Goal: Task Accomplishment & Management: Use online tool/utility

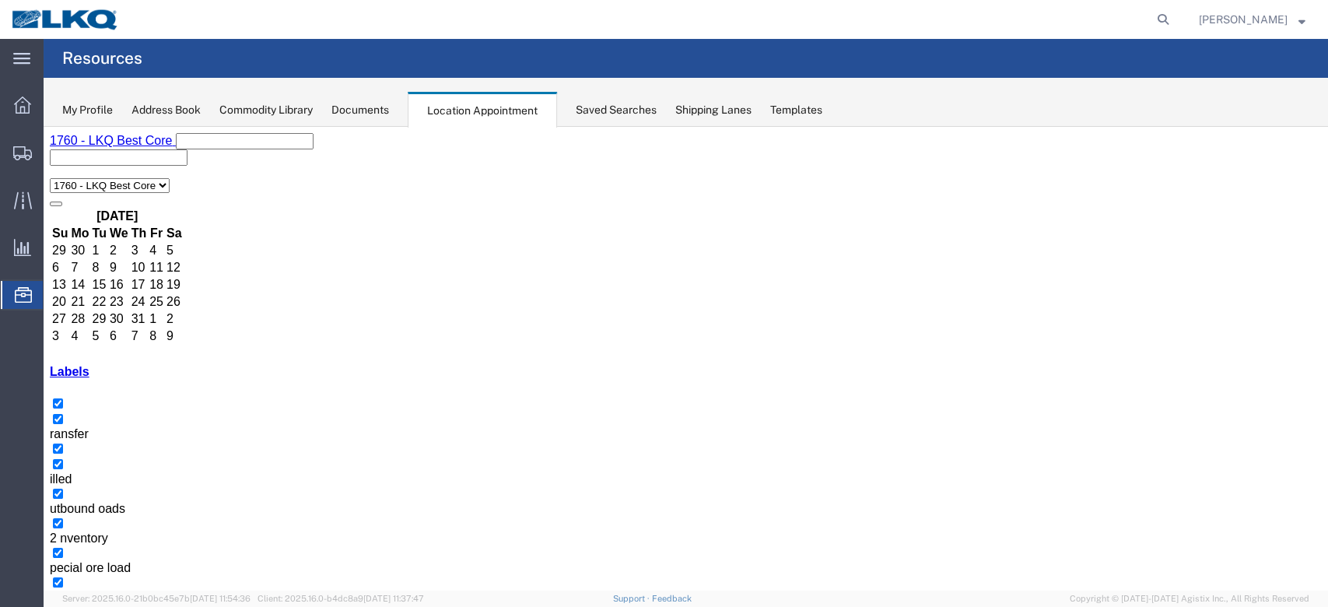
scroll to position [385, 0]
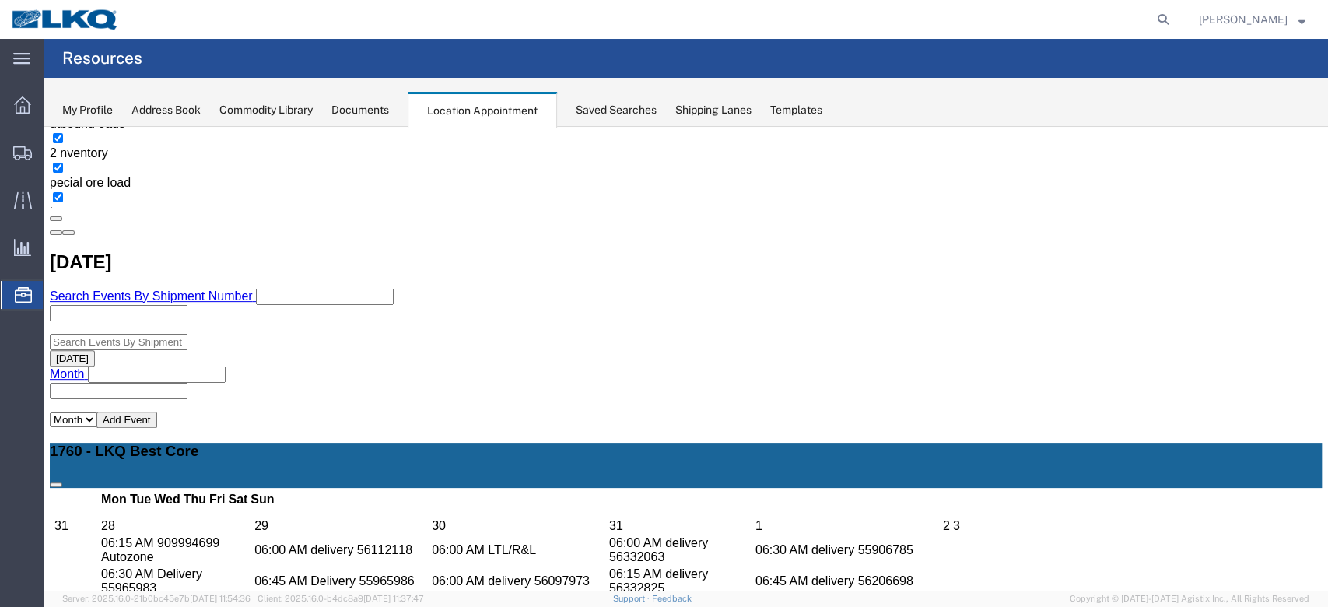
select select "100"
select select "1"
select select
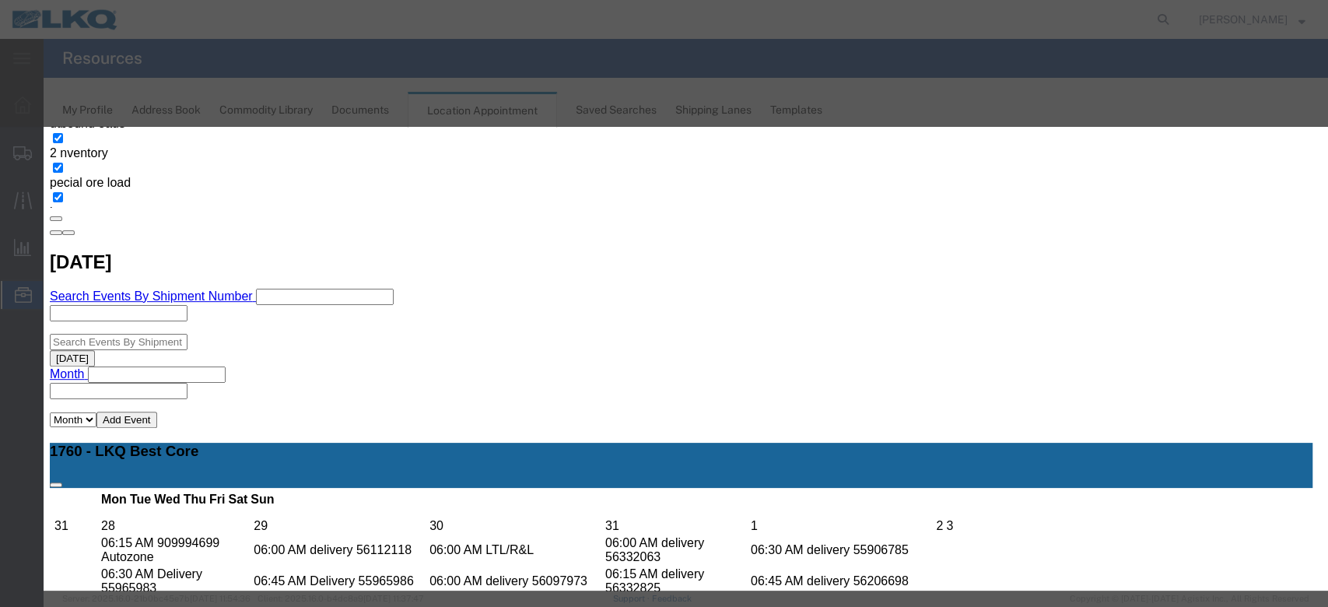
scroll to position [103, 0]
type input "la"
select select "160"
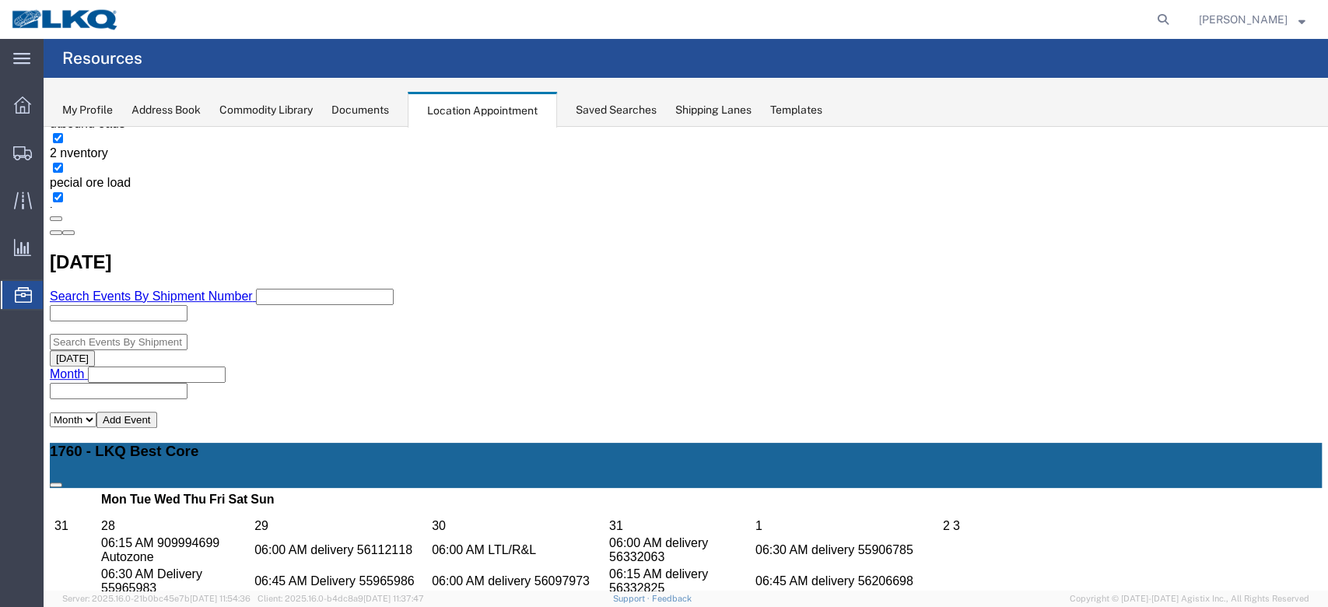
scroll to position [0, 0]
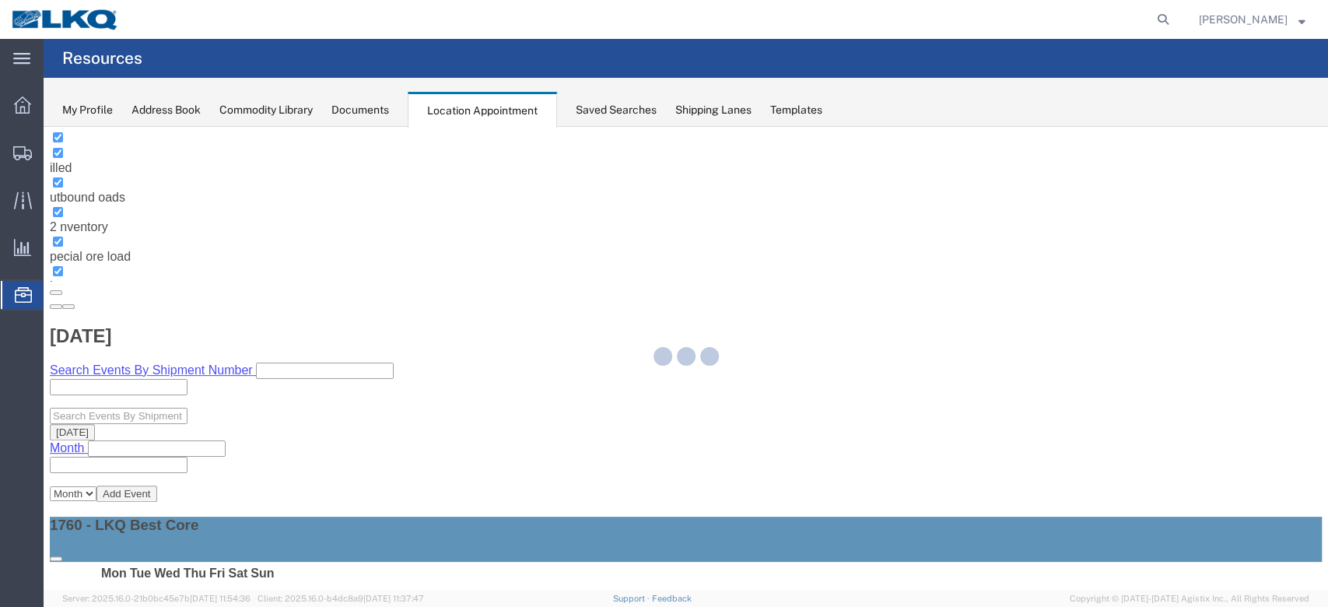
select select "100"
select select "1"
select select
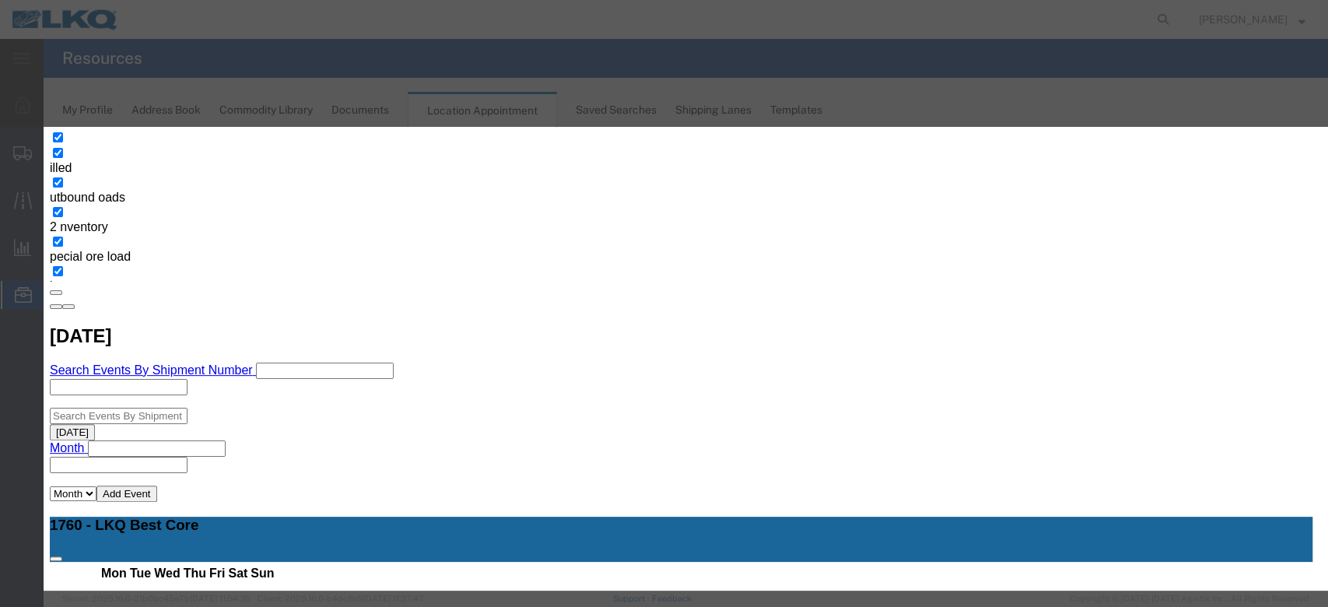
scroll to position [156, 0]
type input "de"
select select "40"
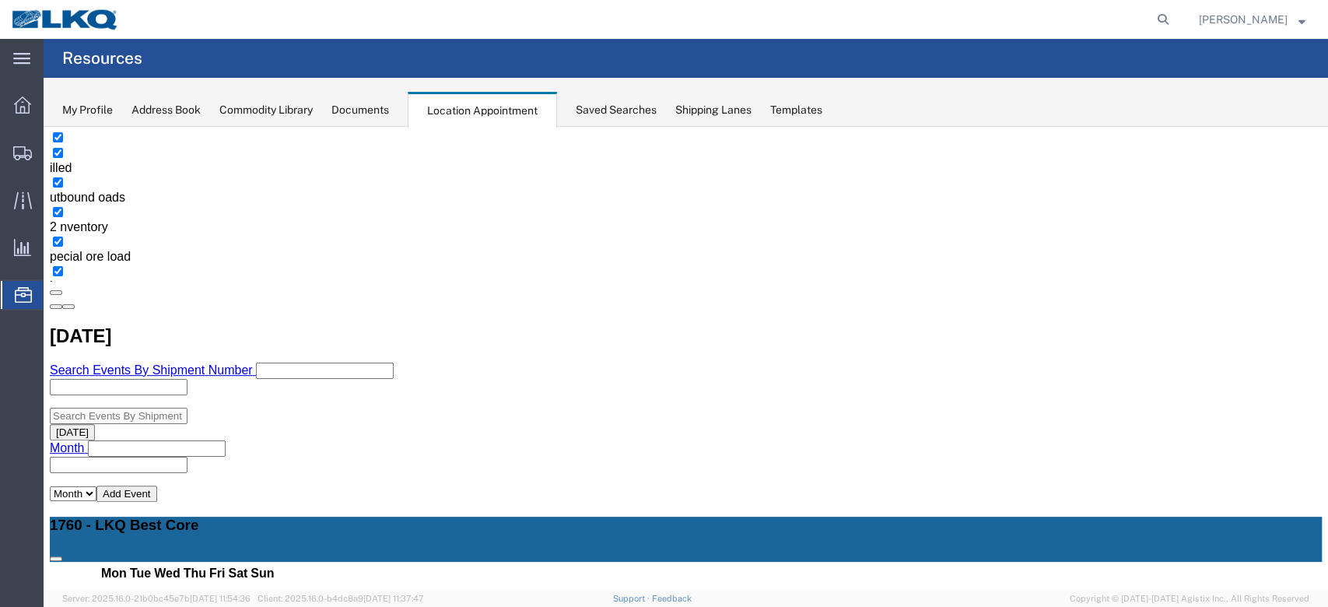
scroll to position [0, 0]
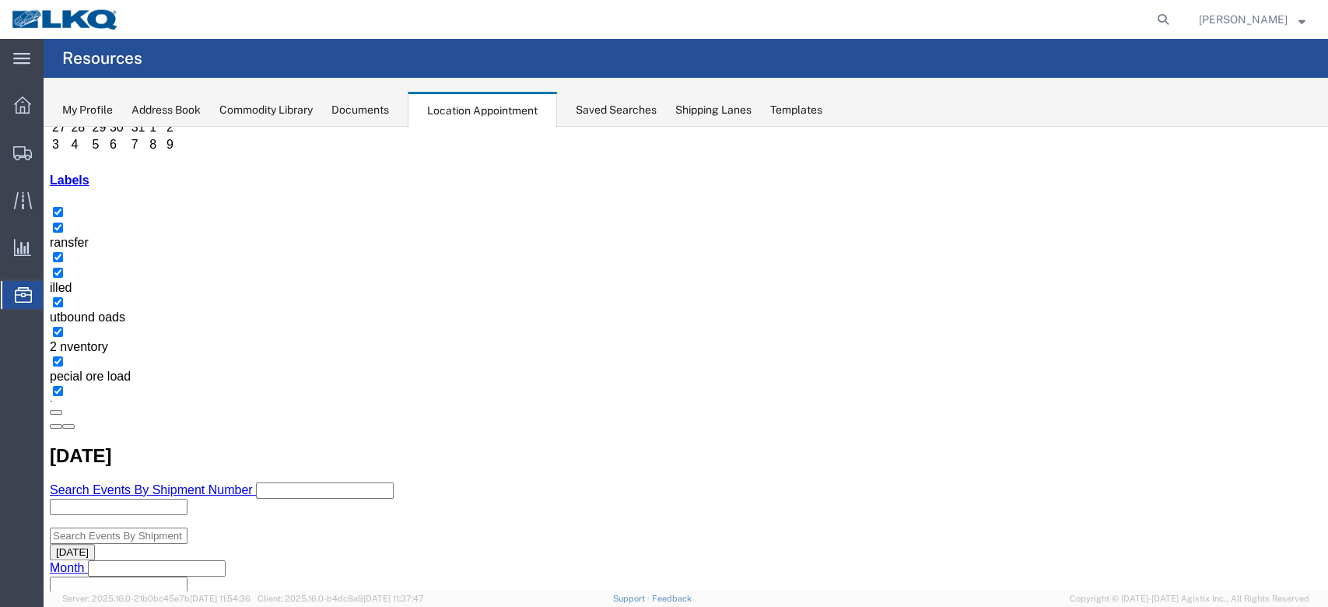
scroll to position [311, 0]
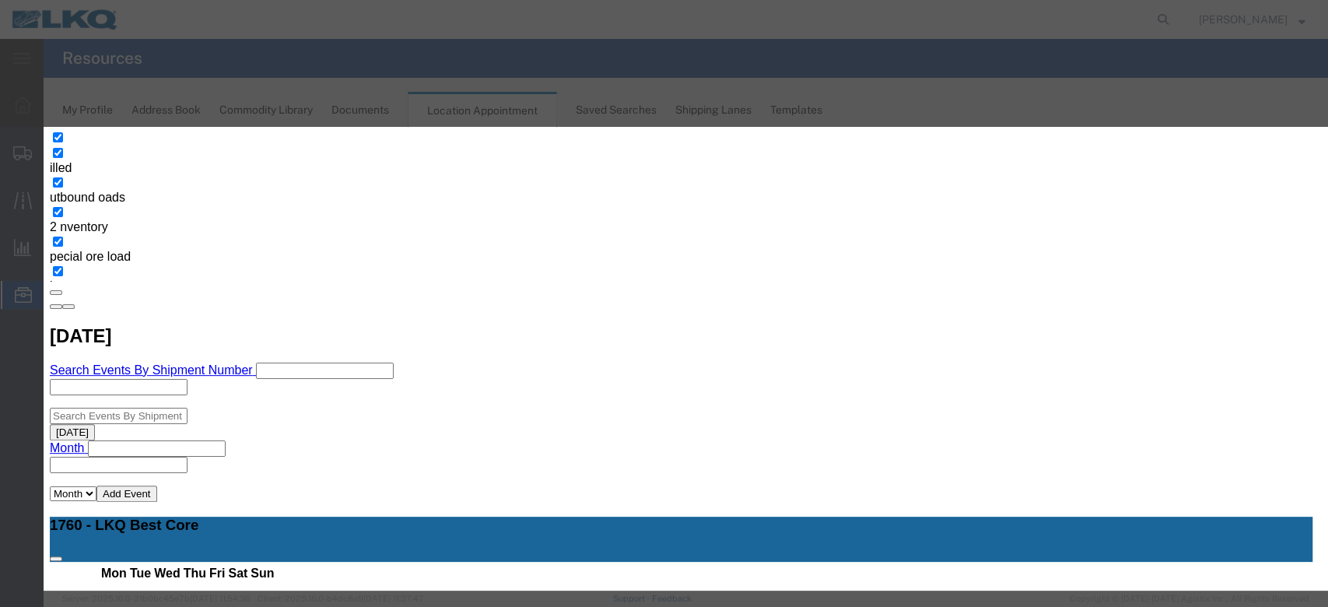
scroll to position [148, 0]
type input "late"
select select "160"
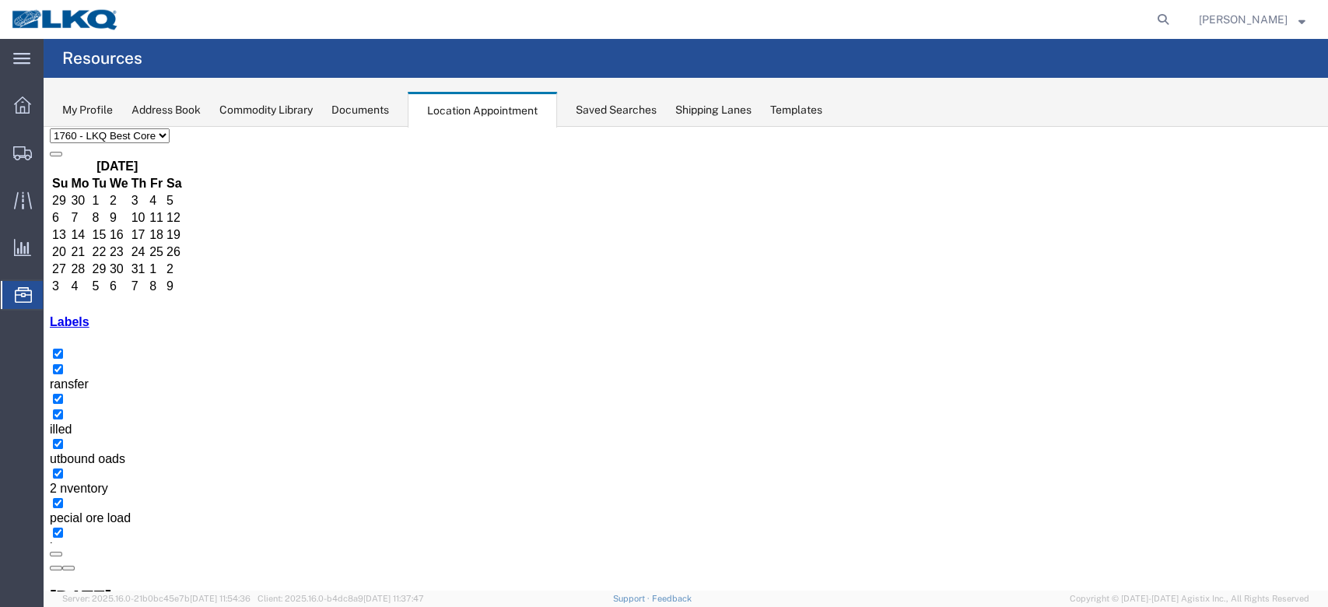
scroll to position [90, 0]
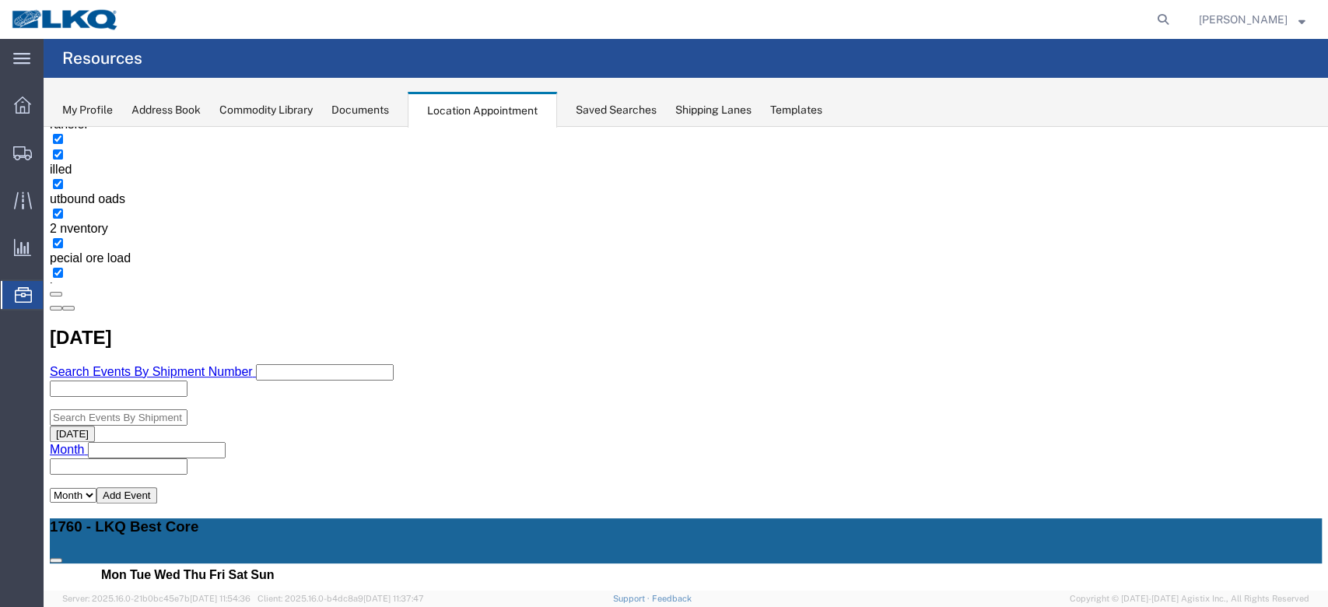
scroll to position [592, 0]
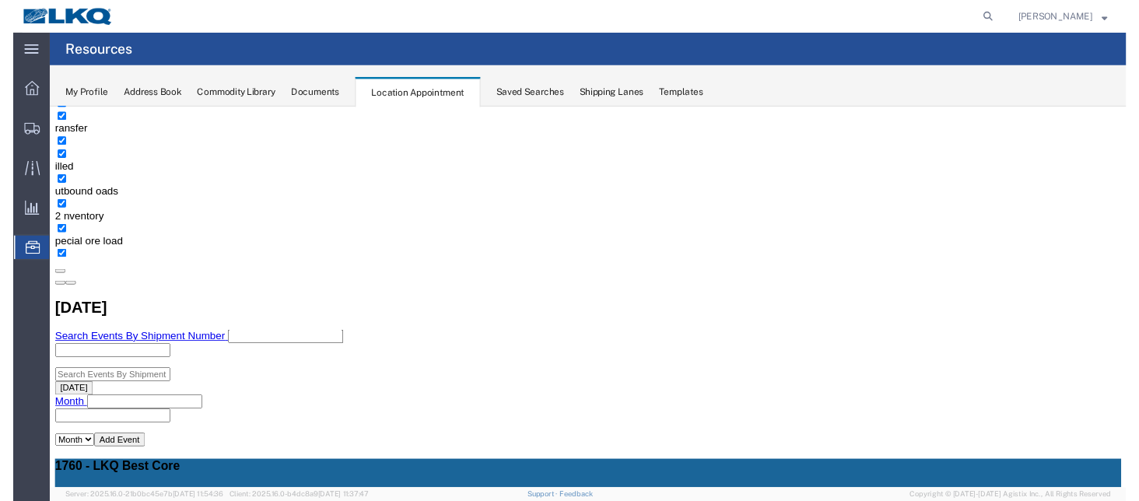
scroll to position [96, 0]
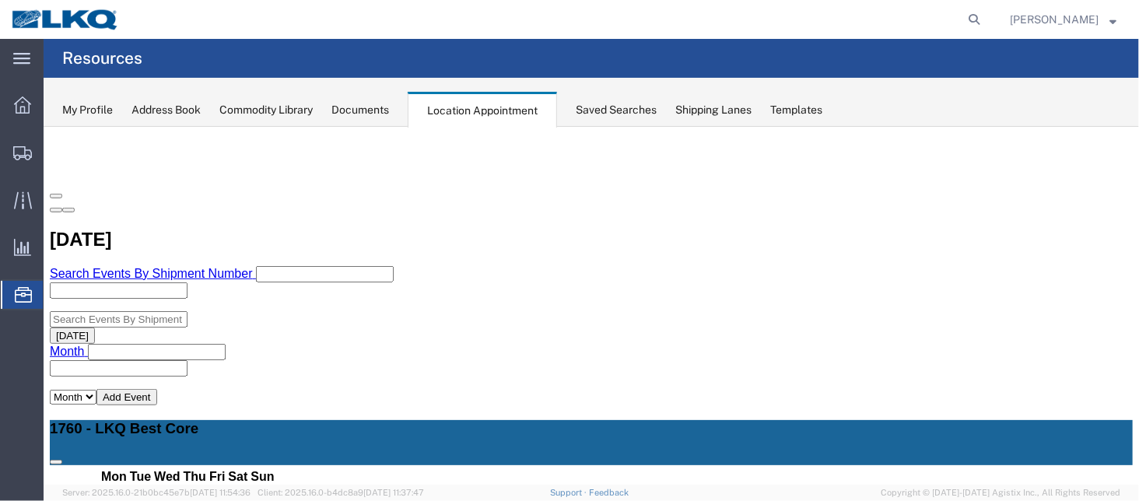
scroll to position [201, 0]
